Goal: Task Accomplishment & Management: Manage account settings

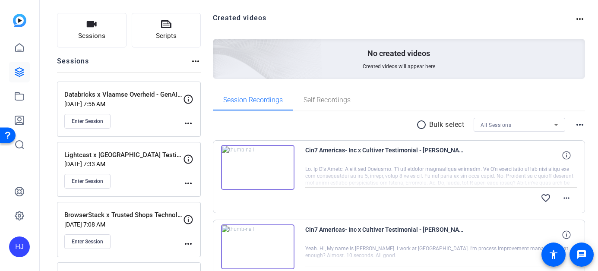
scroll to position [63, 0]
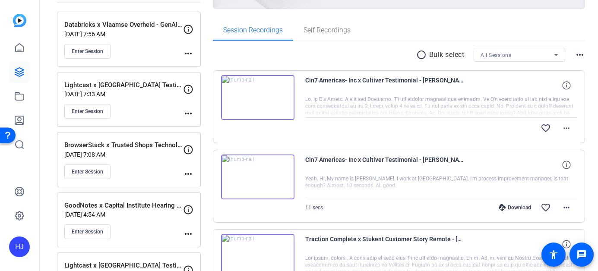
scroll to position [116, 0]
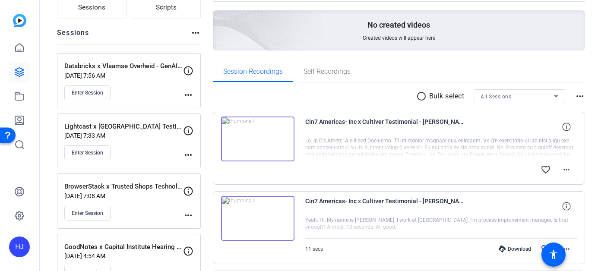
scroll to position [107, 0]
